Goal: Find contact information: Find contact information

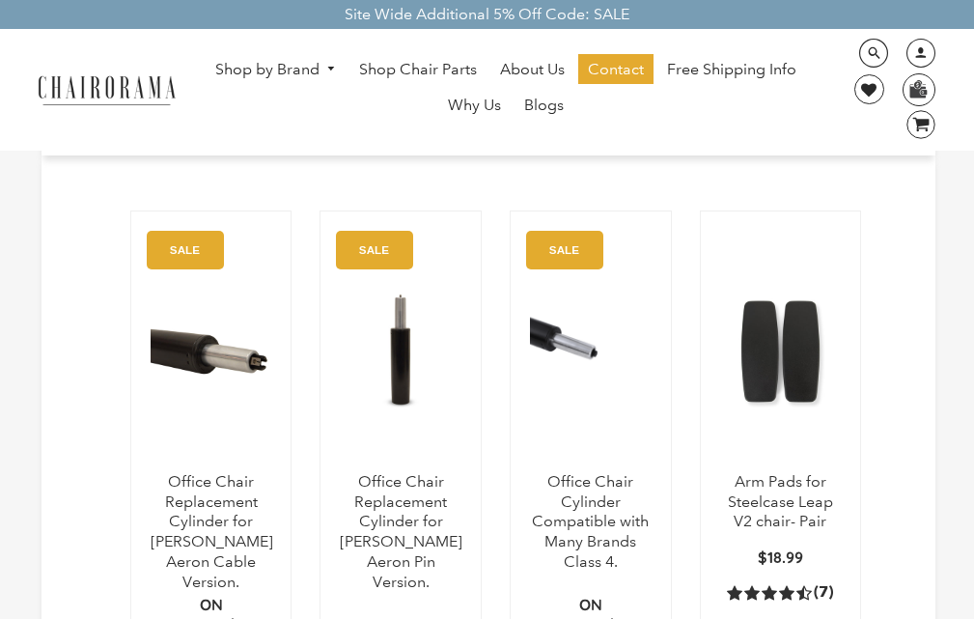
click at [323, 104] on ul "Shop by Brand [GEOGRAPHIC_DATA] [PERSON_NAME] Steelcase [PERSON_NAME] Human Sca…" at bounding box center [506, 89] width 625 height 71
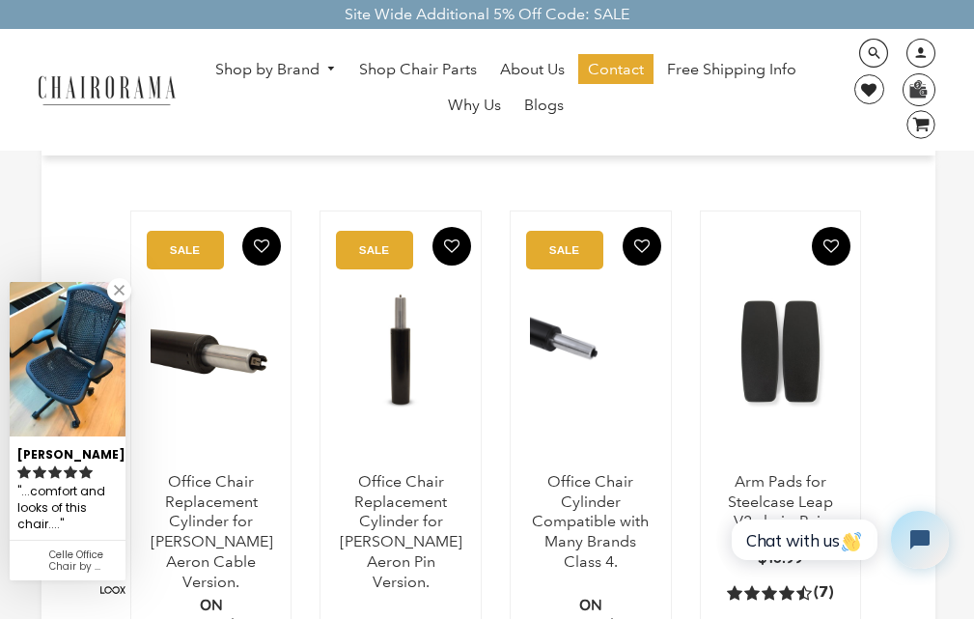
click at [615, 103] on ul "Shop by Brand [GEOGRAPHIC_DATA] [PERSON_NAME] Steelcase [PERSON_NAME] Human Sca…" at bounding box center [506, 89] width 625 height 71
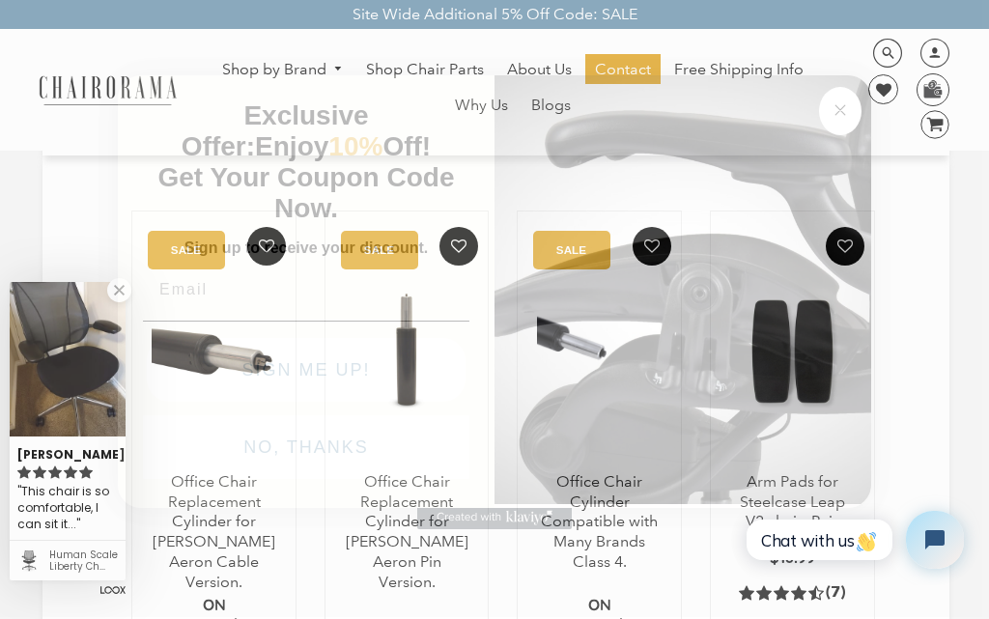
click at [334, 162] on span "Get Your Coupon Code Now." at bounding box center [306, 192] width 296 height 61
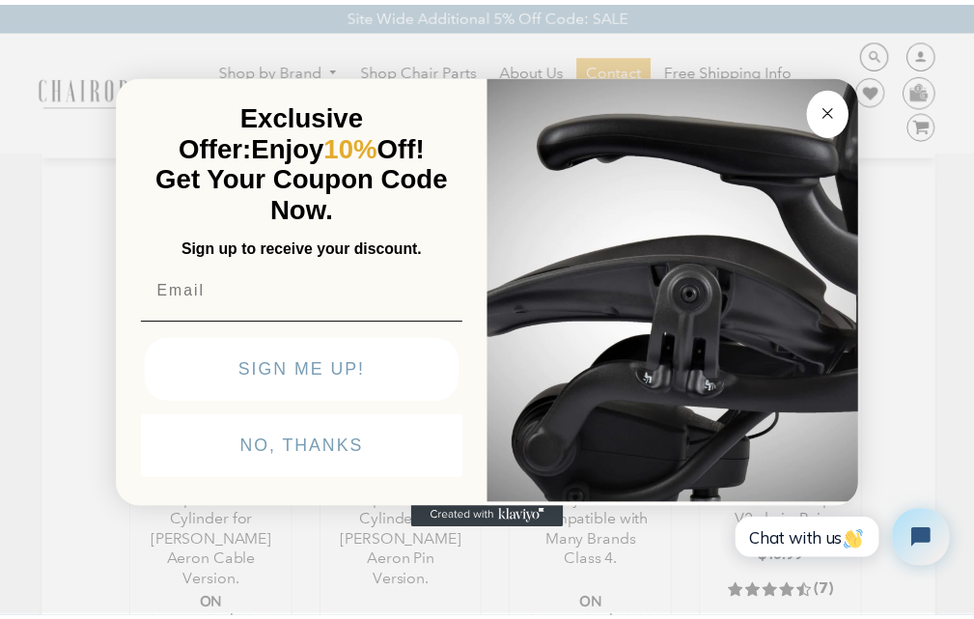
scroll to position [145, 0]
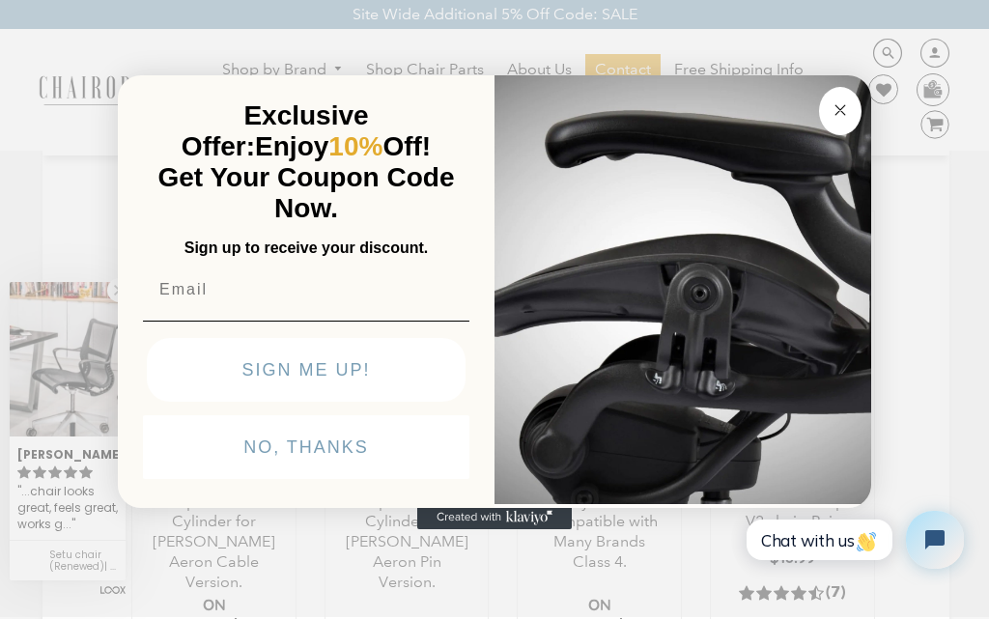
click at [617, 103] on img "POPUP Form" at bounding box center [682, 287] width 376 height 432
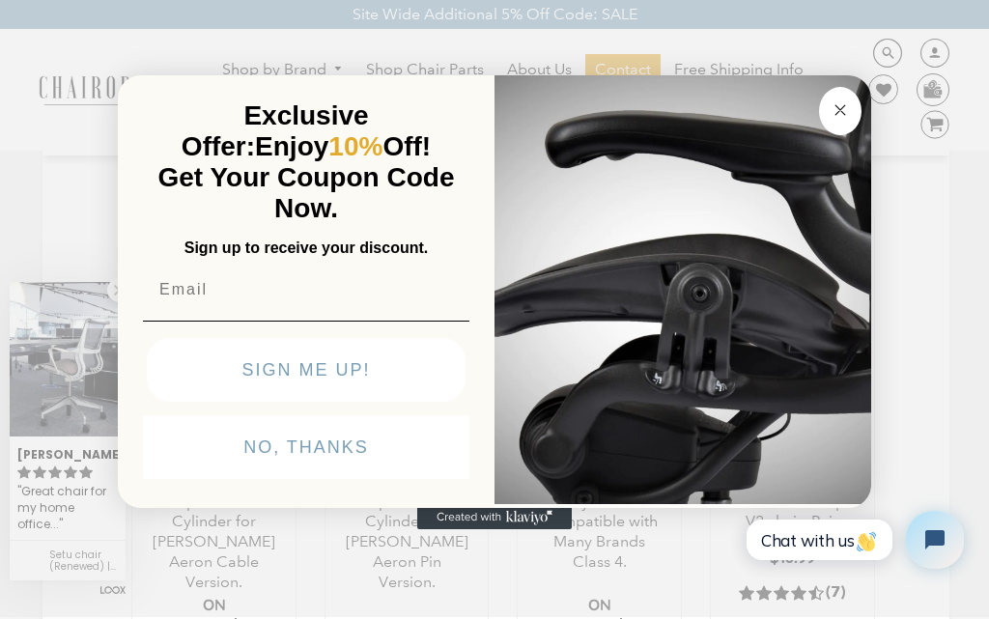
click at [160, 529] on div "POPUP Form" at bounding box center [494, 517] width 753 height 23
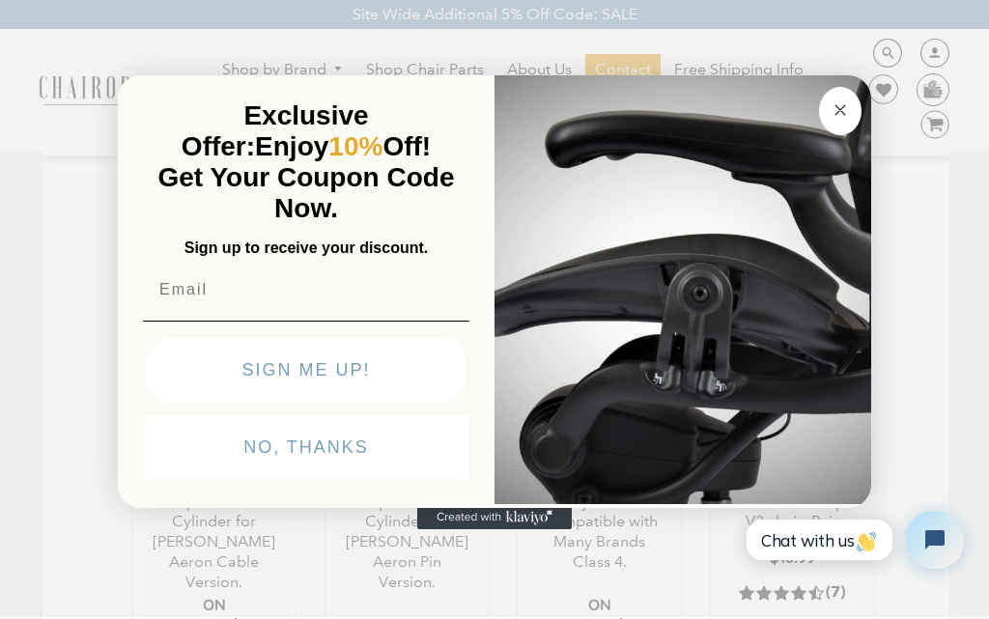
click at [182, 479] on button "NO, THANKS" at bounding box center [306, 447] width 326 height 64
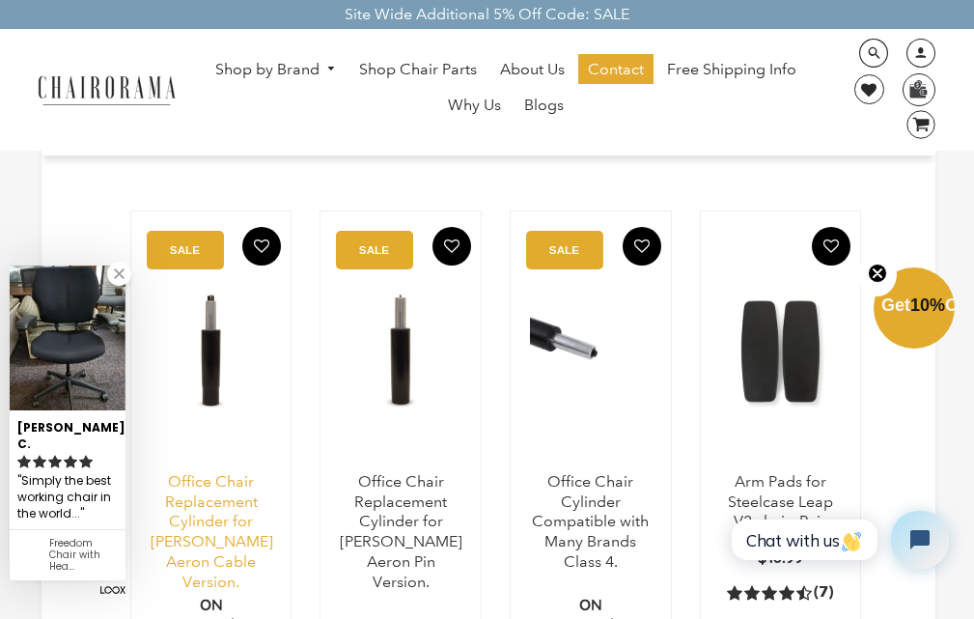
click at [179, 536] on link "Office Chair Replacement Cylinder for [PERSON_NAME] Aeron Cable Version." at bounding box center [212, 531] width 123 height 119
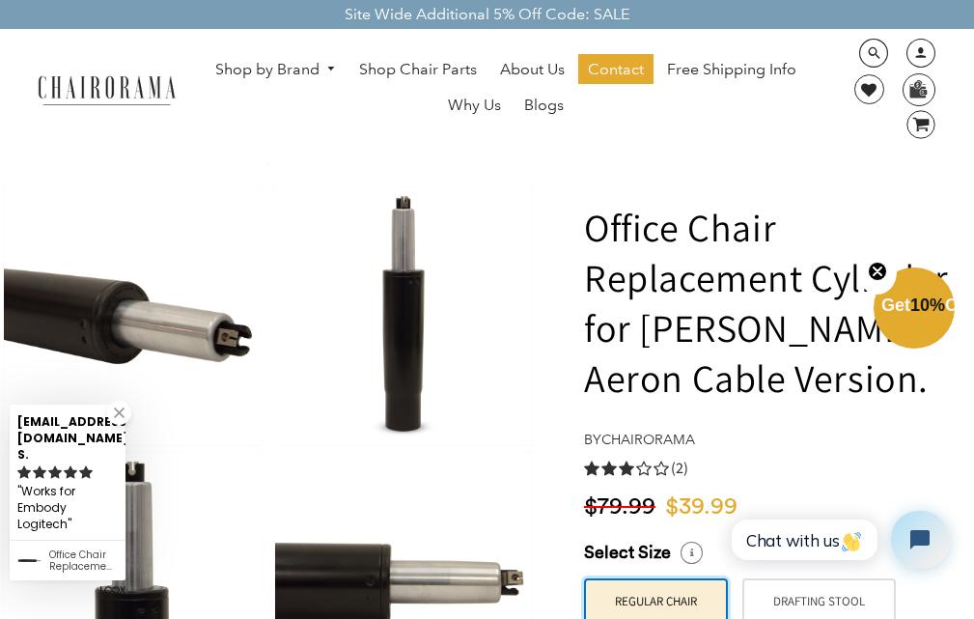
click at [147, 614] on img at bounding box center [132, 582] width 257 height 258
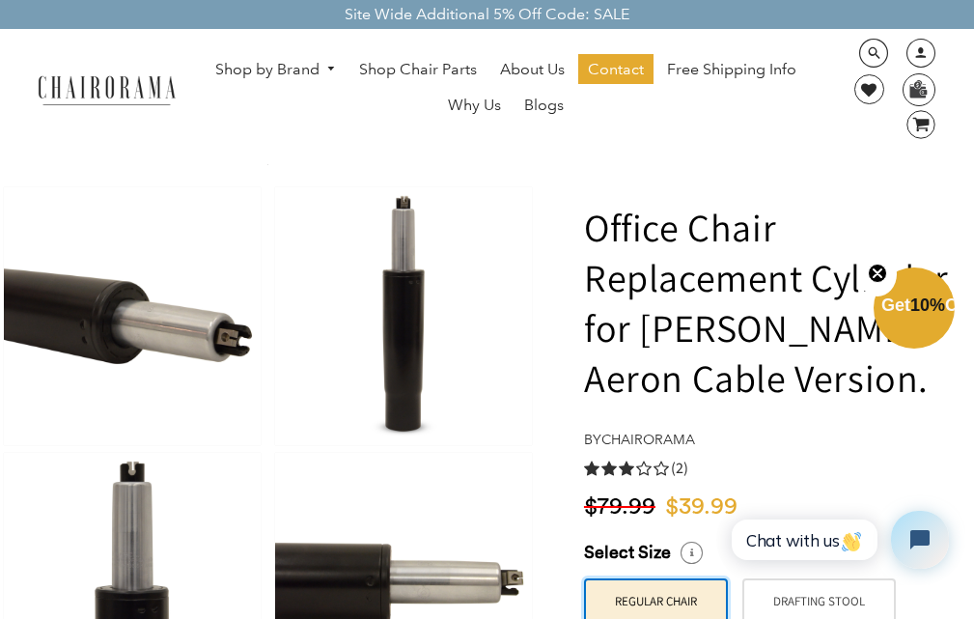
click at [345, 555] on img at bounding box center [403, 582] width 257 height 258
click at [325, 614] on img at bounding box center [403, 582] width 257 height 258
click at [143, 614] on img at bounding box center [132, 582] width 257 height 258
click at [619, 448] on link "chairorama" at bounding box center [648, 439] width 94 height 17
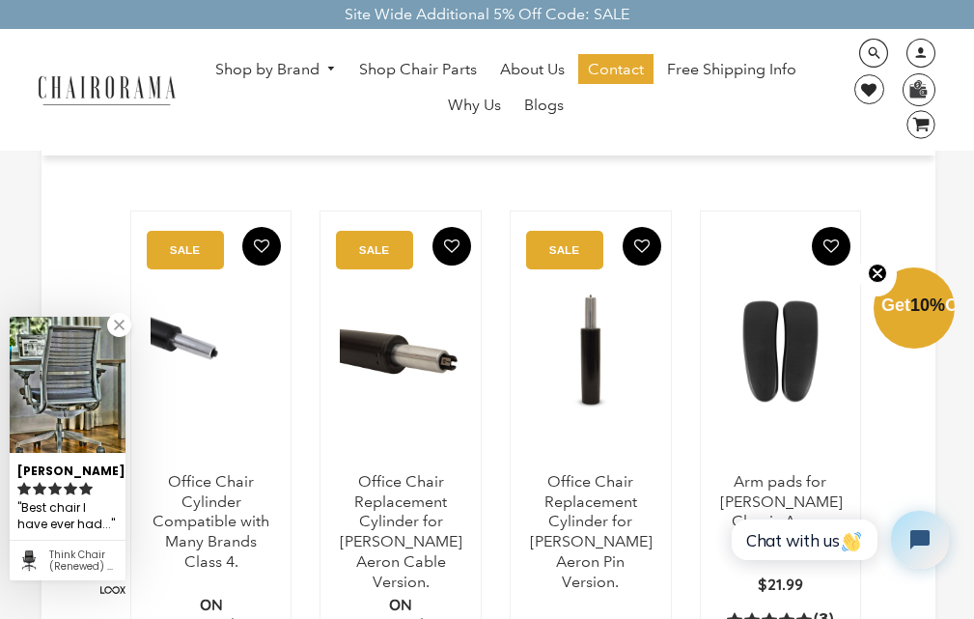
click at [305, 104] on ul "Shop by Brand [GEOGRAPHIC_DATA] [PERSON_NAME] Steelcase [PERSON_NAME] Human Sca…" at bounding box center [506, 89] width 625 height 71
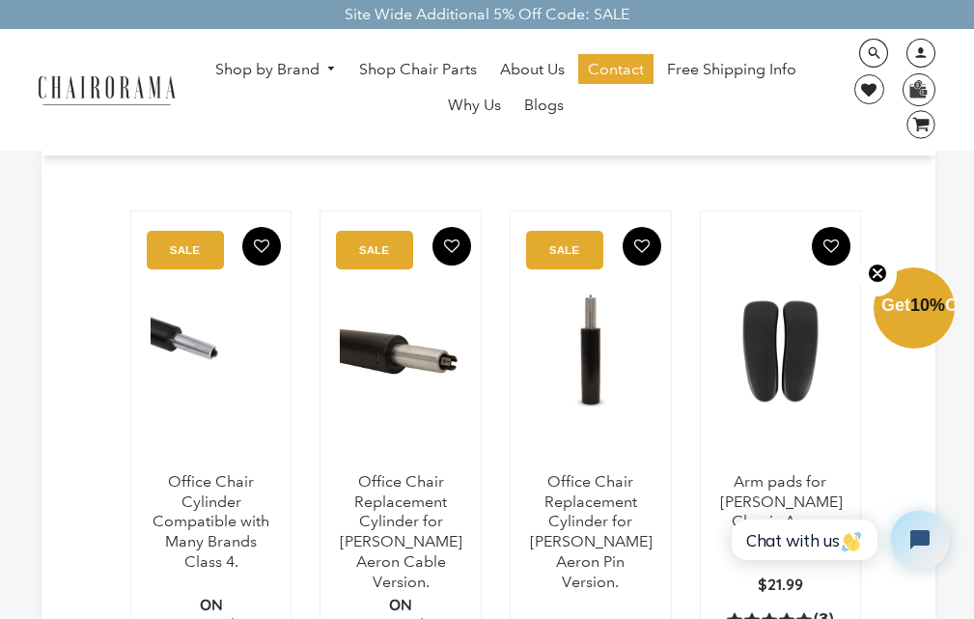
scroll to position [39, 0]
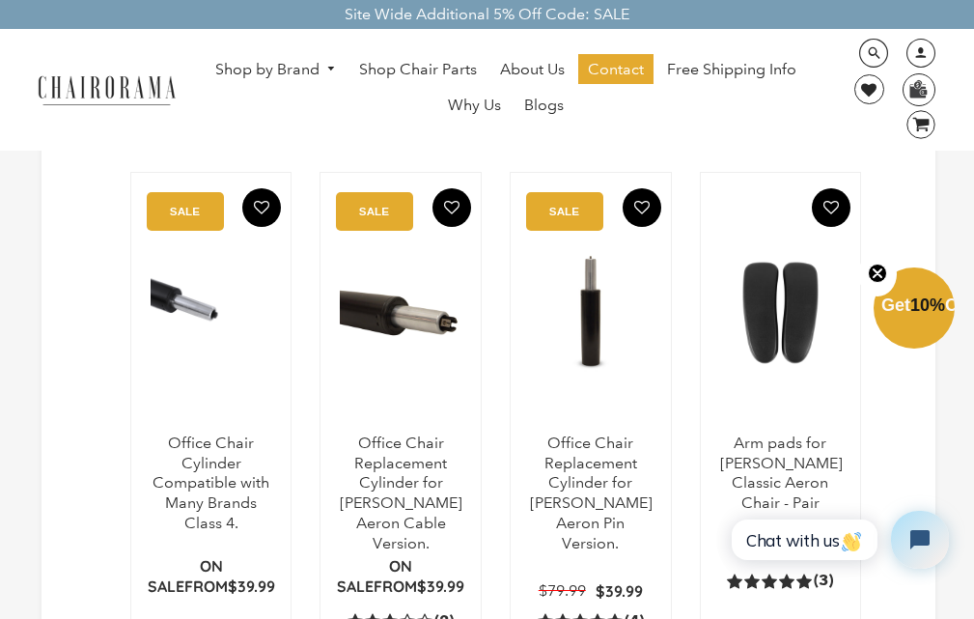
click at [586, 104] on ul "Shop by Brand [GEOGRAPHIC_DATA] [PERSON_NAME] Steelcase [PERSON_NAME] Human Sca…" at bounding box center [506, 89] width 625 height 71
click at [301, 66] on link "Shop by Brand" at bounding box center [276, 70] width 141 height 30
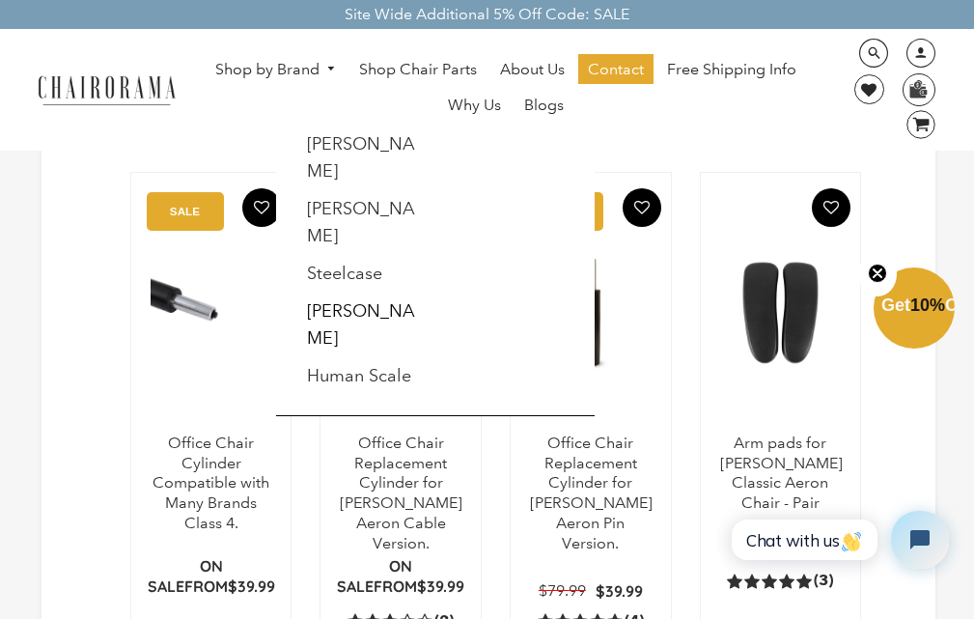
click at [206, 55] on link "Shop by Brand" at bounding box center [276, 70] width 141 height 30
click at [593, 66] on link "Contact" at bounding box center [615, 69] width 75 height 31
